Goal: Entertainment & Leisure: Consume media (video, audio)

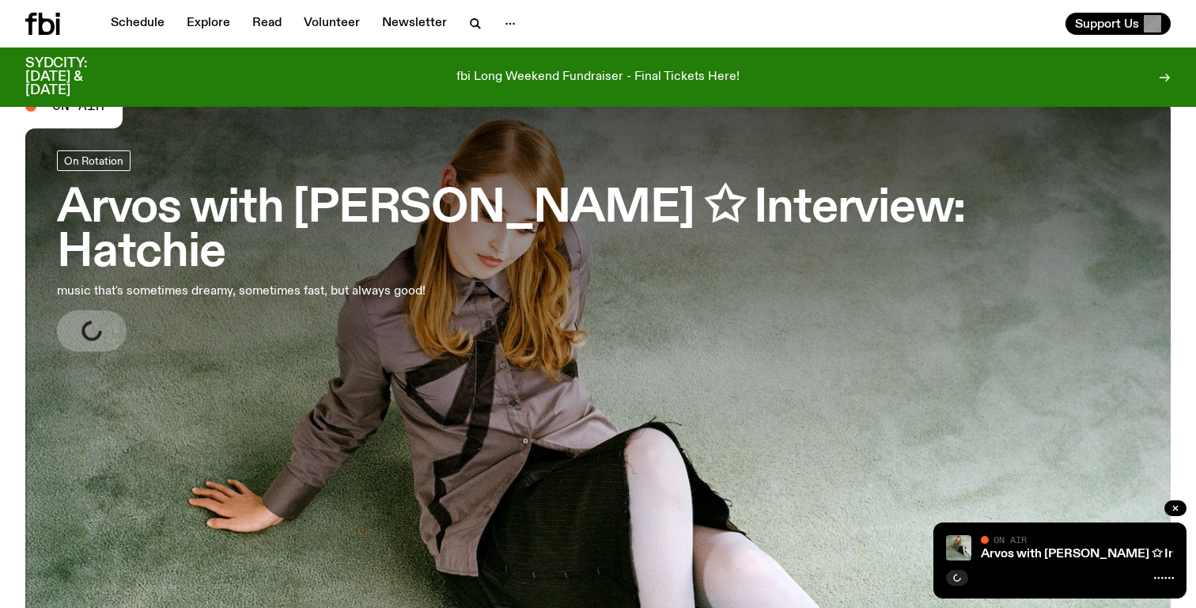
scroll to position [50, 0]
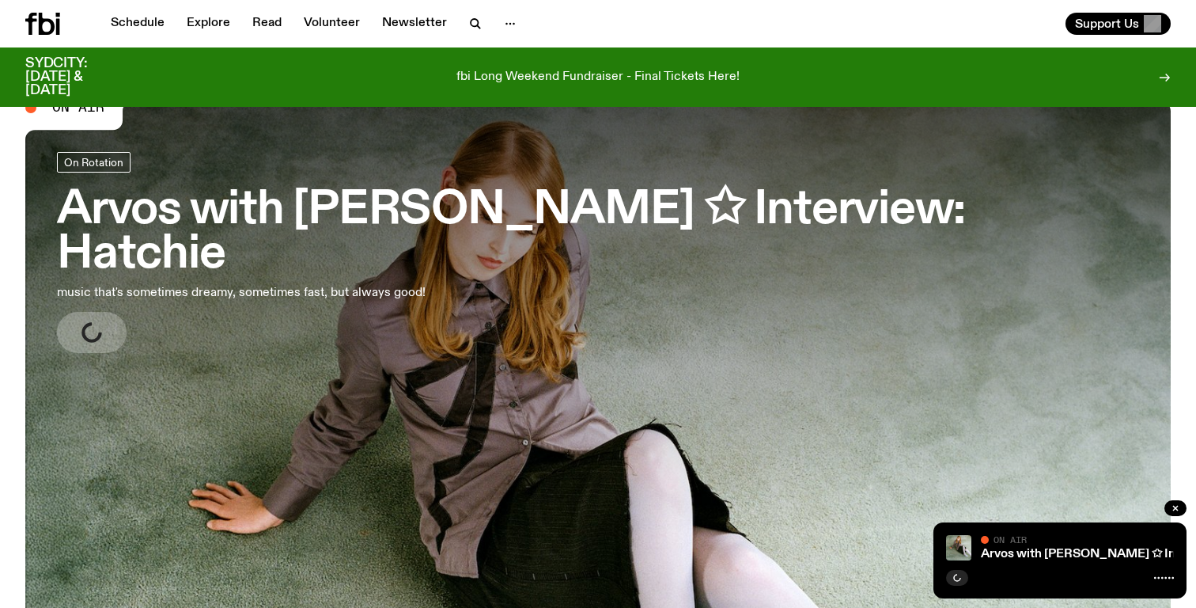
click at [169, 210] on h3 "Arvos with [PERSON_NAME] ✩ Interview: Hatchie" at bounding box center [598, 232] width 1082 height 89
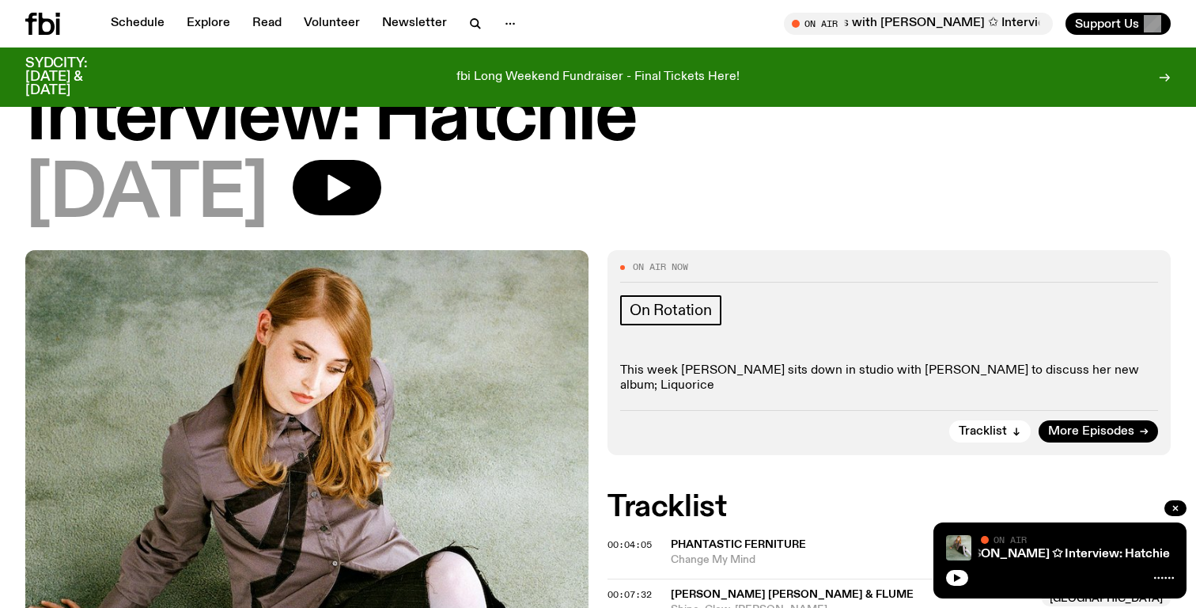
scroll to position [97, 0]
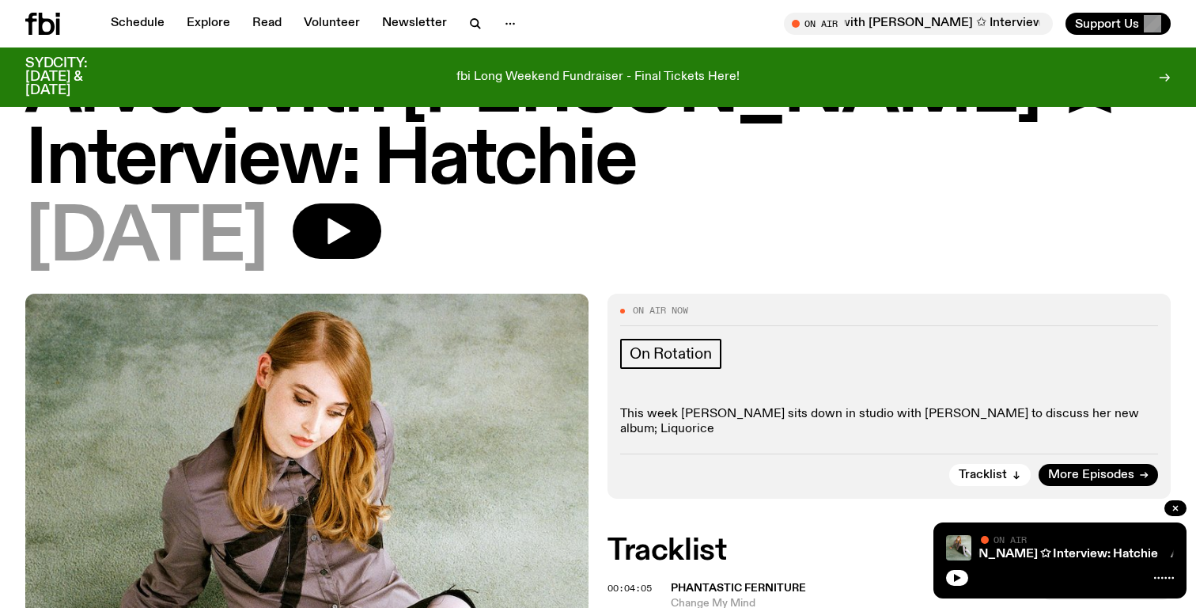
click at [515, 235] on div "[DATE]" at bounding box center [598, 238] width 1146 height 71
click at [1075, 469] on span "More Episodes" at bounding box center [1091, 475] width 86 height 12
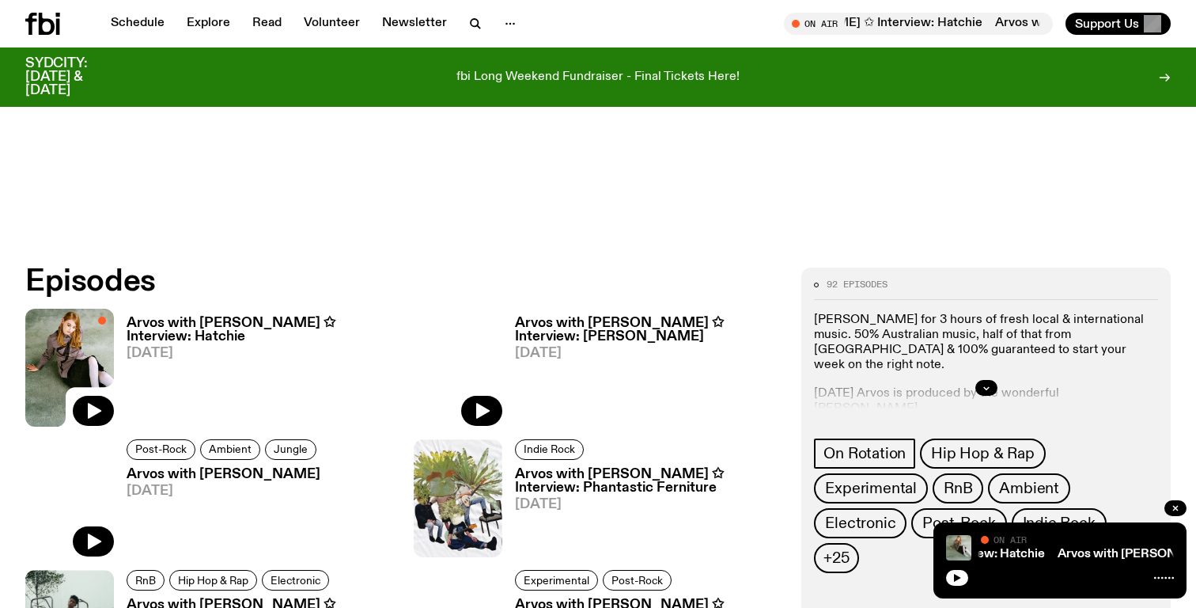
scroll to position [642, 0]
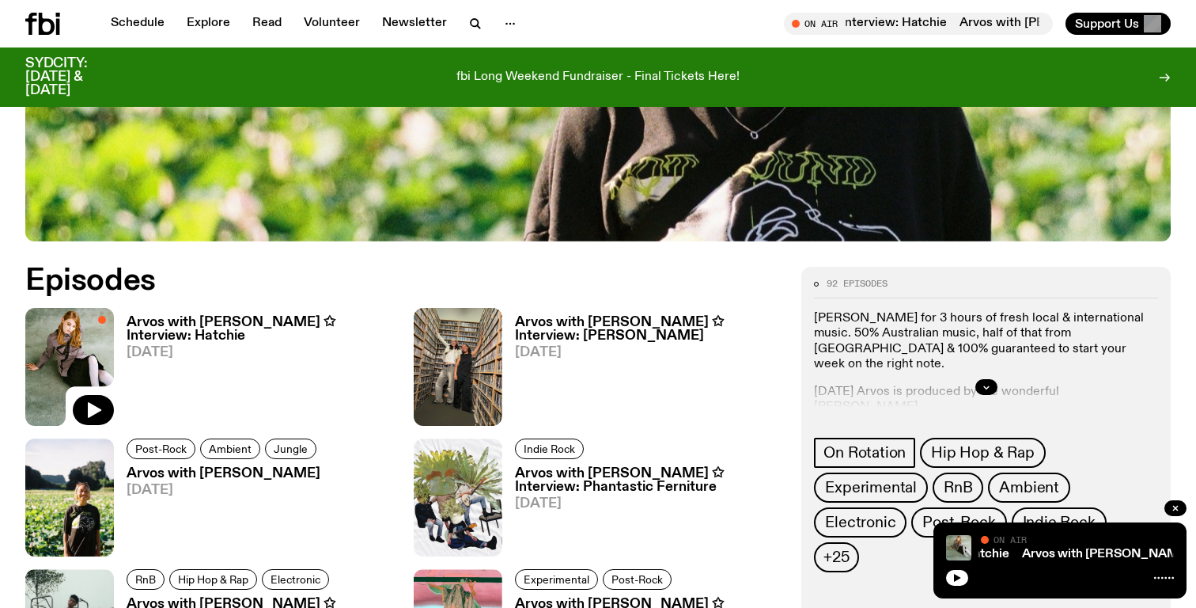
click at [608, 326] on h3 "Arvos with [PERSON_NAME] ✩ Interview: [PERSON_NAME]" at bounding box center [649, 329] width 268 height 27
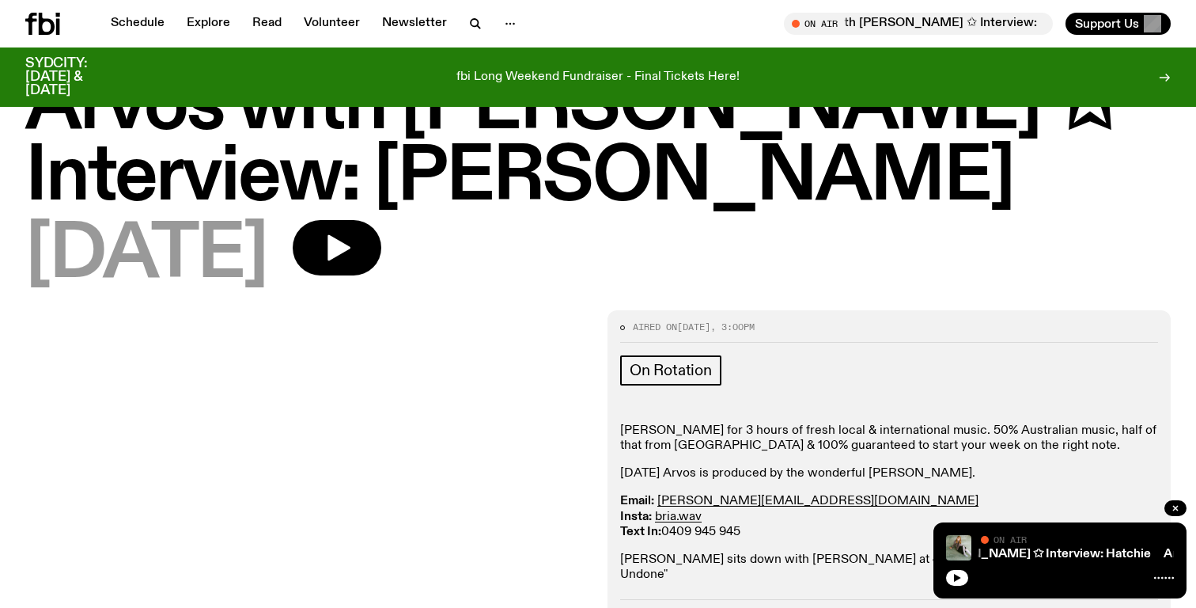
scroll to position [77, 0]
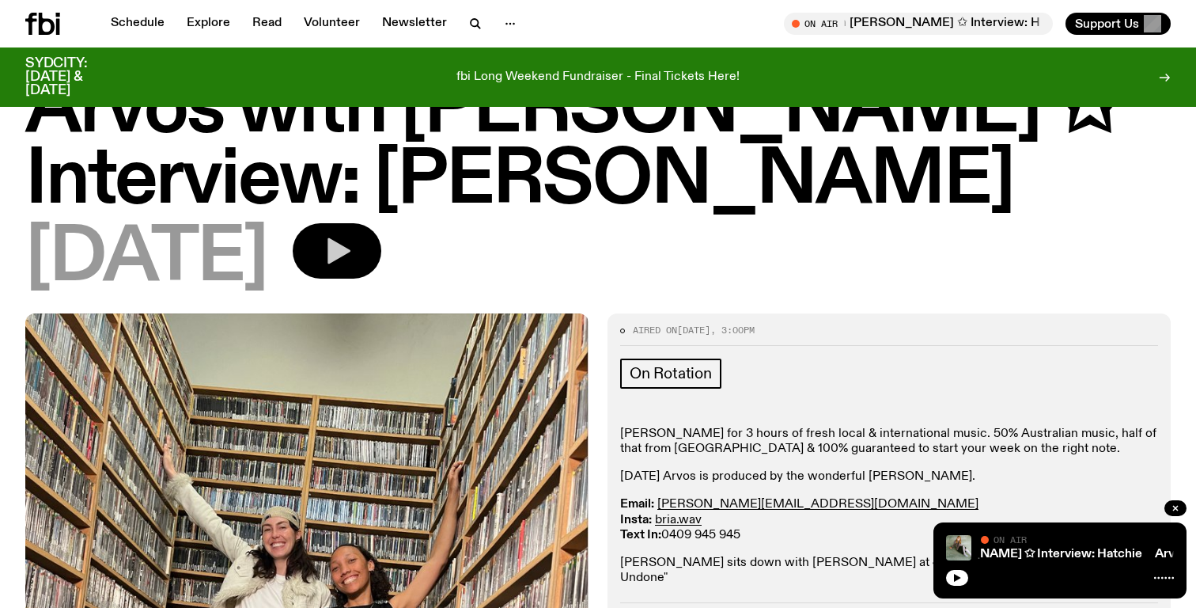
click at [380, 253] on button "button" at bounding box center [337, 250] width 89 height 55
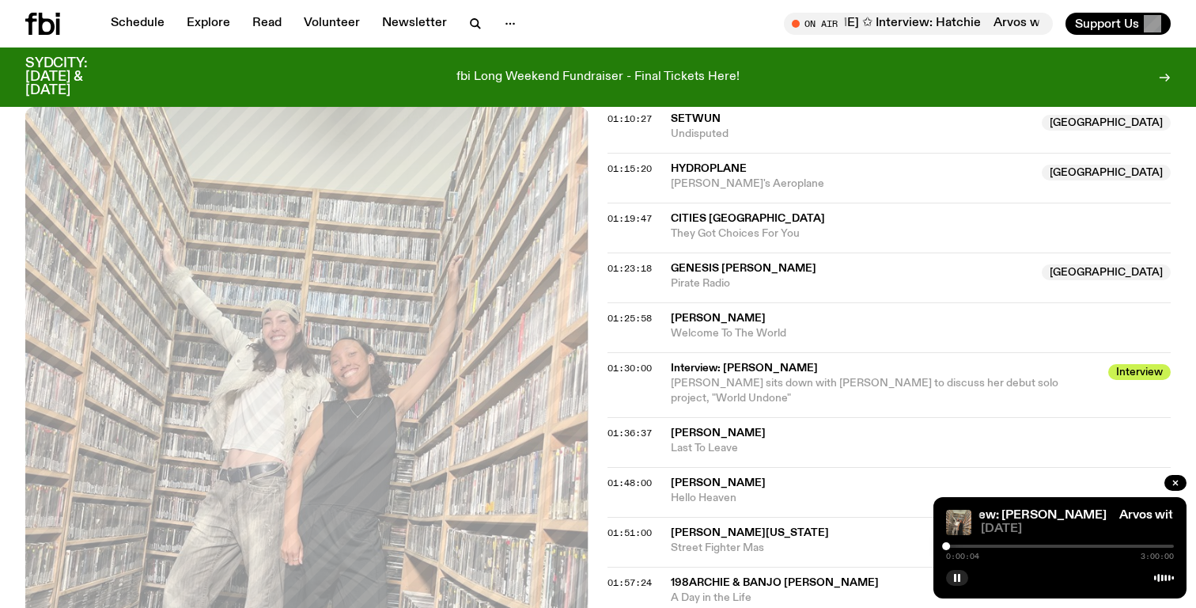
scroll to position [1298, 0]
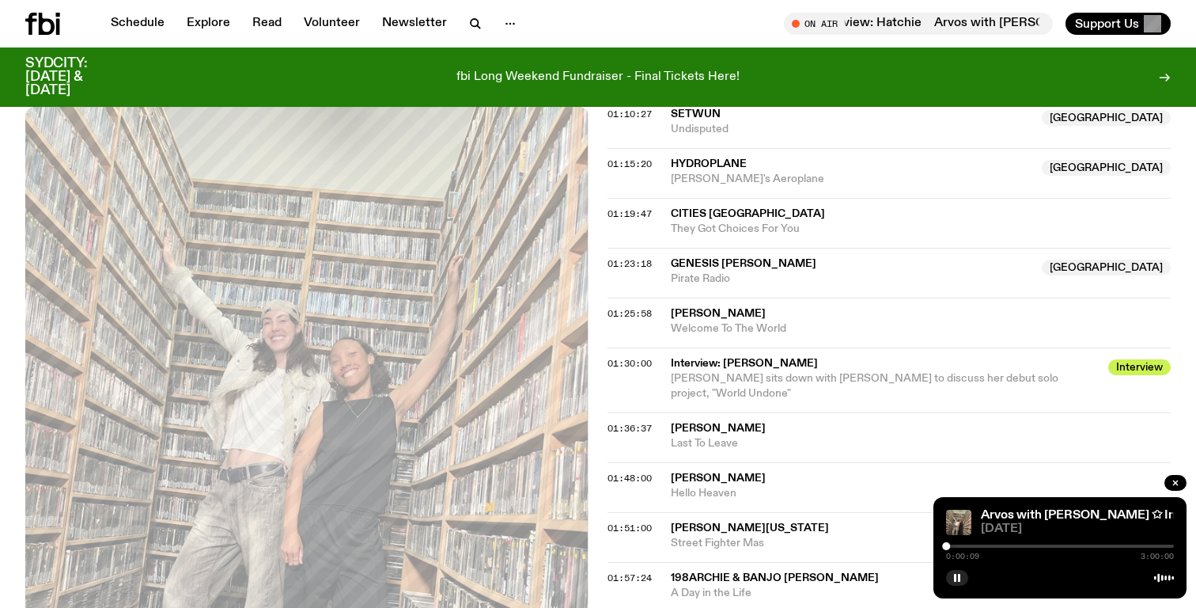
click at [1043, 546] on div at bounding box center [1060, 545] width 228 height 3
click at [1056, 547] on div at bounding box center [1060, 545] width 228 height 3
click at [955, 578] on rect "button" at bounding box center [955, 578] width 2 height 8
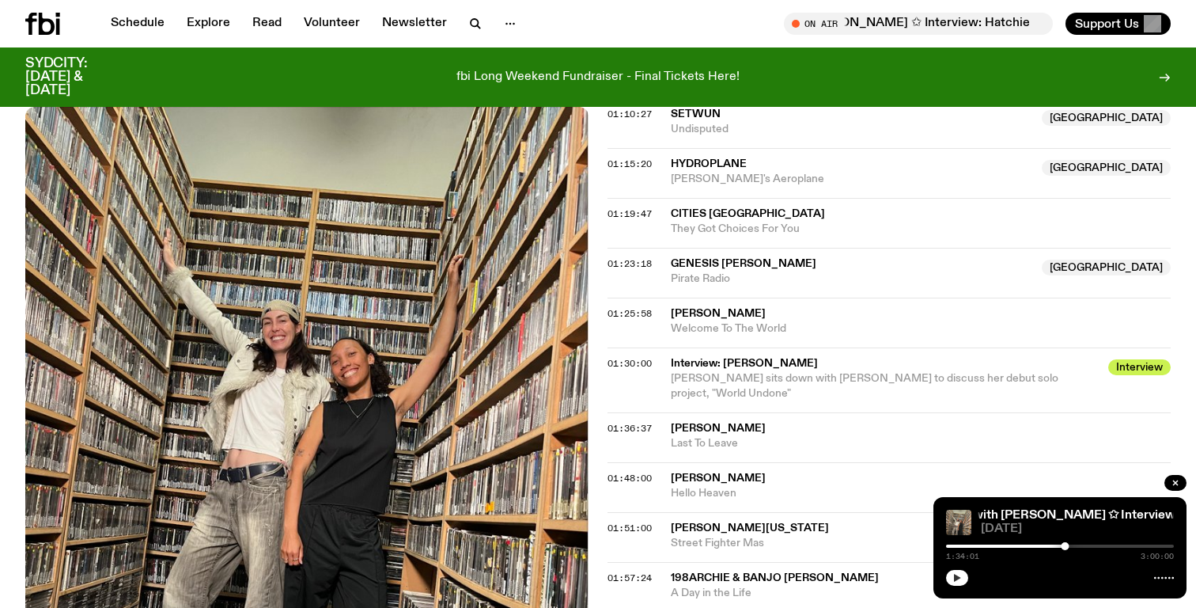
click at [955, 578] on icon "button" at bounding box center [957, 578] width 7 height 8
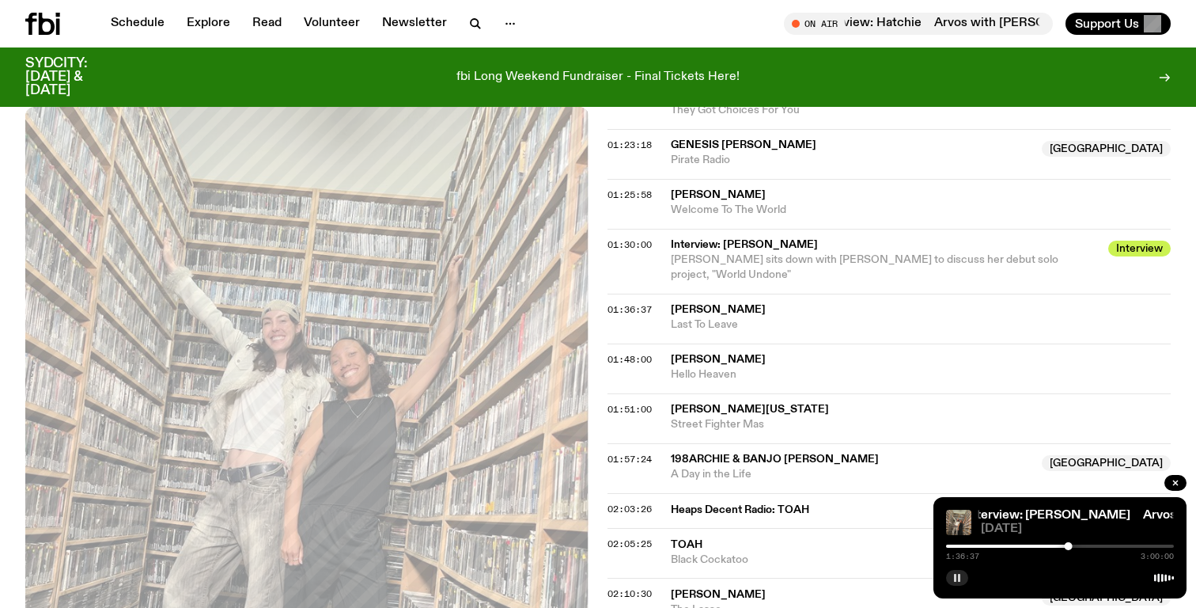
scroll to position [1412, 0]
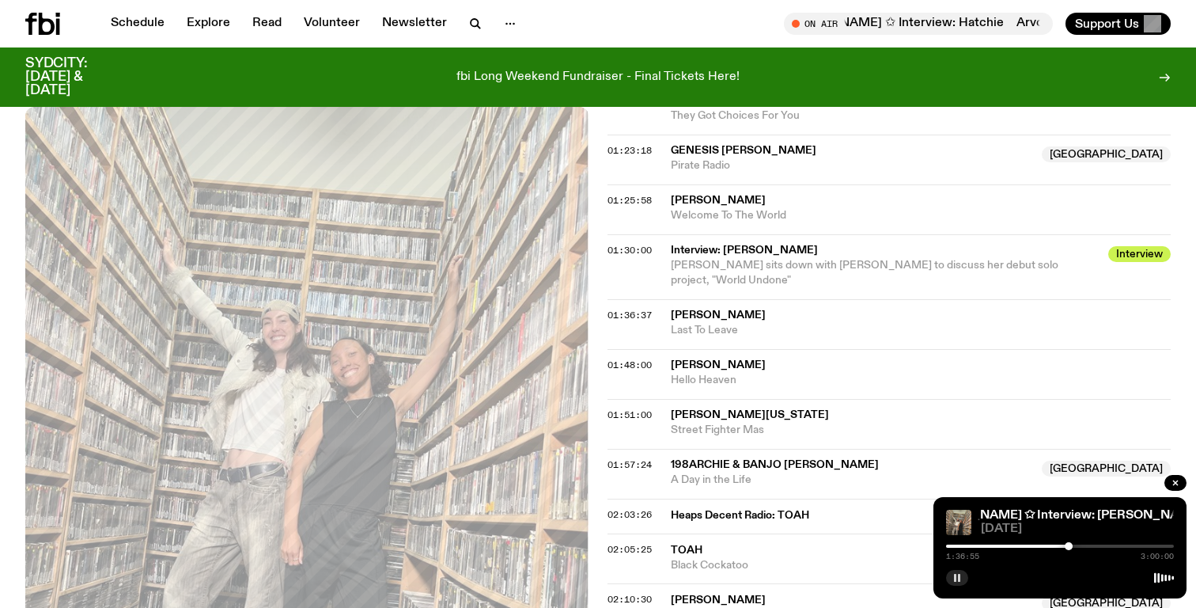
click at [1082, 545] on div at bounding box center [1060, 545] width 228 height 3
click at [1077, 544] on div at bounding box center [968, 545] width 228 height 3
click at [1075, 545] on div at bounding box center [1075, 546] width 8 height 8
click at [1071, 546] on div at bounding box center [1075, 546] width 8 height 8
click at [1068, 547] on div at bounding box center [1068, 546] width 8 height 8
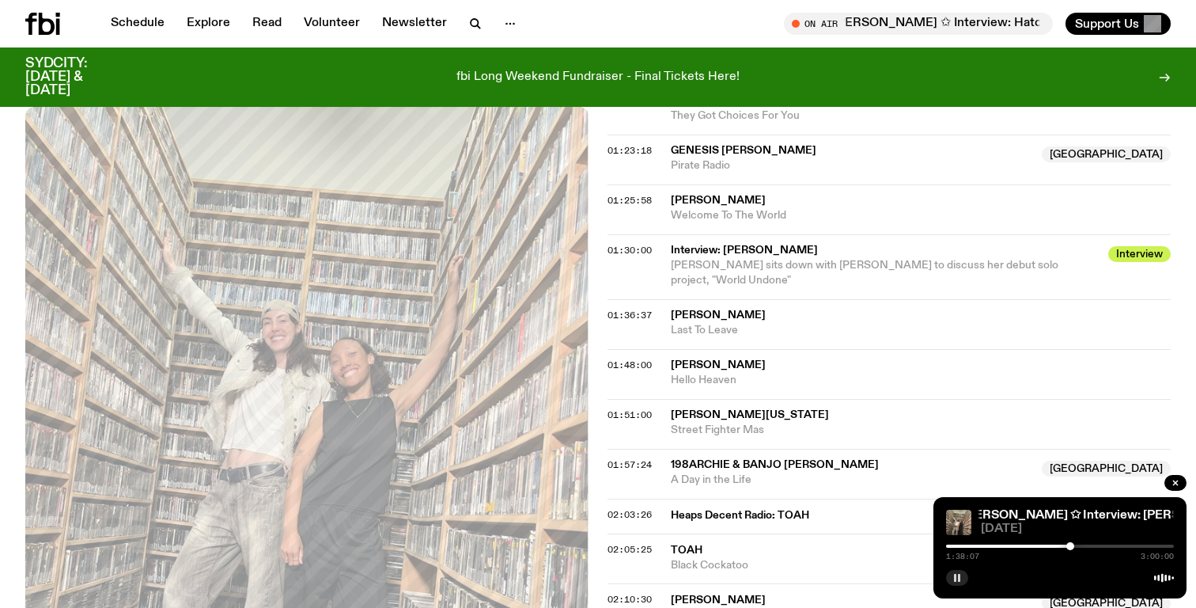
click at [1071, 544] on div at bounding box center [1071, 546] width 8 height 8
click at [1074, 544] on div at bounding box center [1071, 546] width 8 height 8
click at [956, 575] on rect "button" at bounding box center [955, 578] width 2 height 8
